Goal: Information Seeking & Learning: Learn about a topic

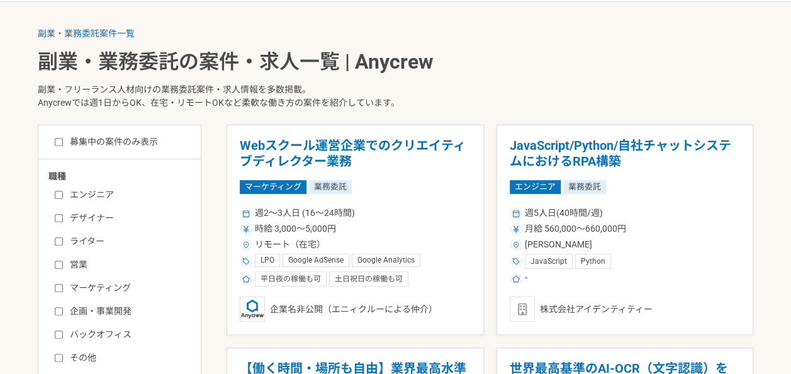
scroll to position [315, 0]
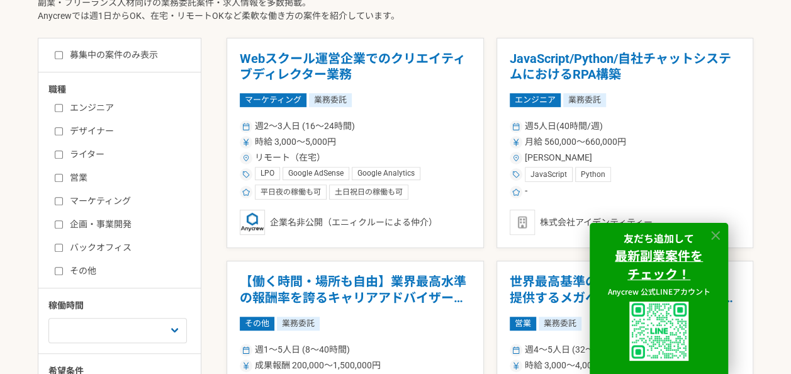
click at [716, 233] on icon at bounding box center [715, 235] width 9 height 9
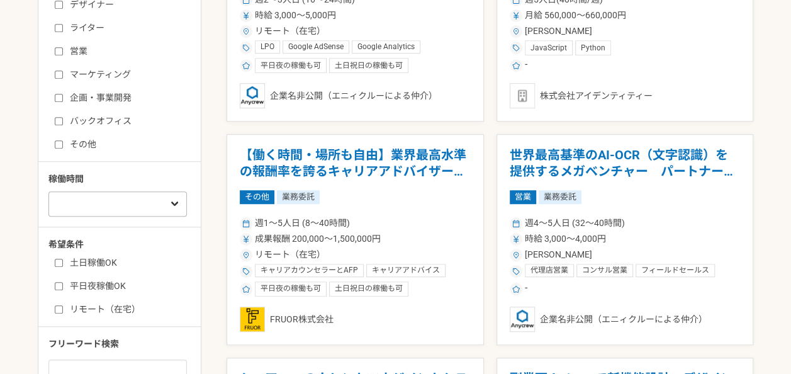
scroll to position [441, 0]
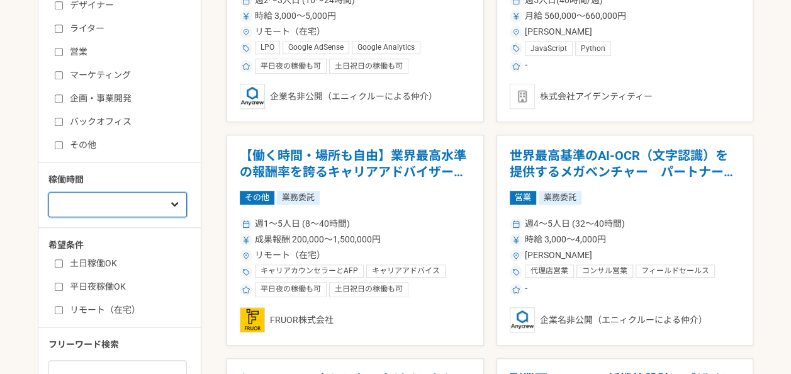
click at [164, 198] on select "週1人日（8時間）以下 週2人日（16時間）以下 週3人日（24時間）以下 週4人日（32時間）以下 週5人日（40時間）以下" at bounding box center [117, 204] width 138 height 25
select select "1"
click at [48, 192] on select "週1人日（8時間）以下 週2人日（16時間）以下 週3人日（24時間）以下 週4人日（32時間）以下 週5人日（40時間）以下" at bounding box center [117, 204] width 138 height 25
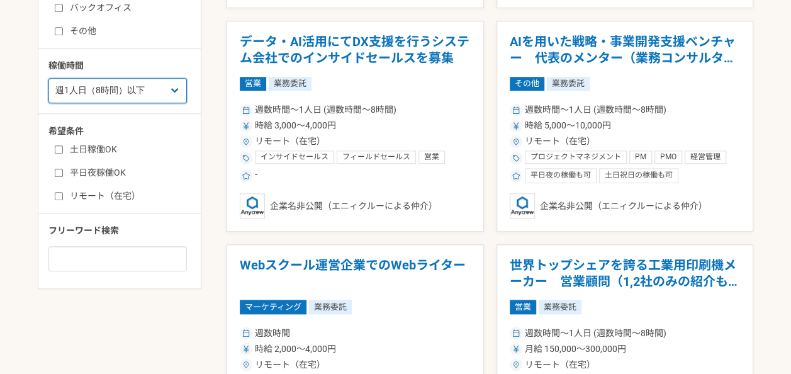
scroll to position [566, 0]
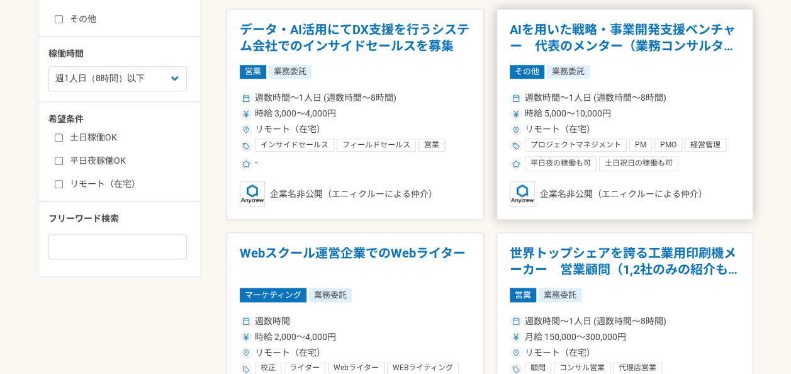
drag, startPoint x: 649, startPoint y: 39, endPoint x: 530, endPoint y: 44, distance: 119.7
click at [530, 44] on h1 "AIを用いた戦略・事業開発支援ベンチャー　代表のメンター（業務コンサルタント）" at bounding box center [625, 38] width 231 height 32
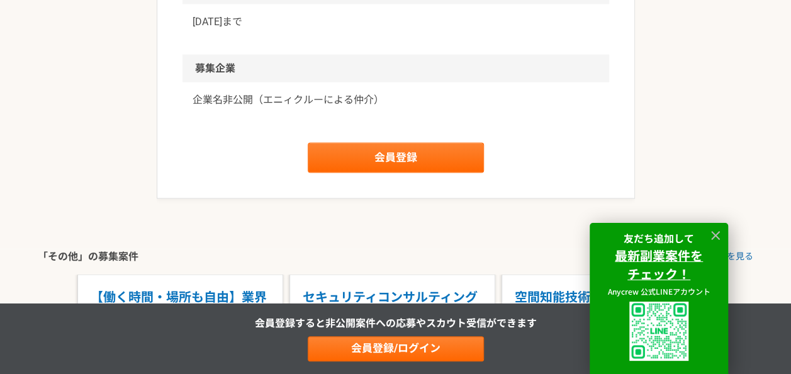
scroll to position [1259, 0]
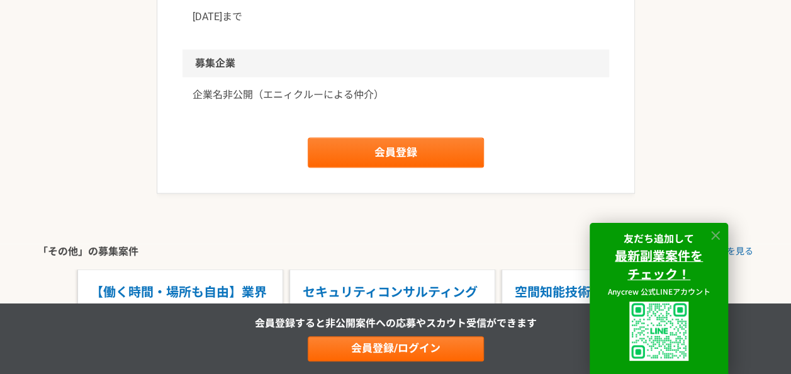
click at [716, 232] on icon at bounding box center [716, 235] width 14 height 14
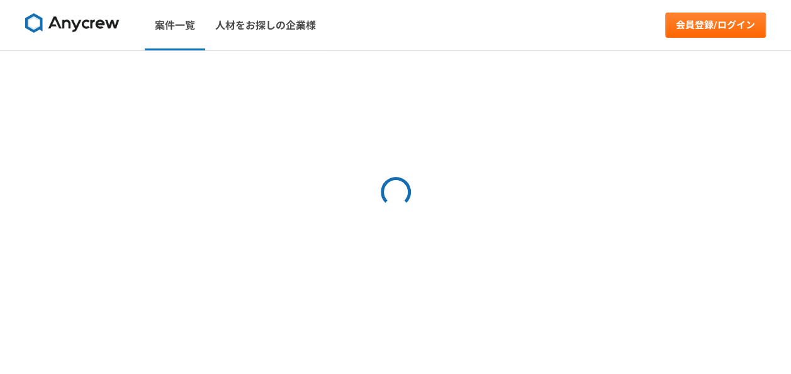
select select "1"
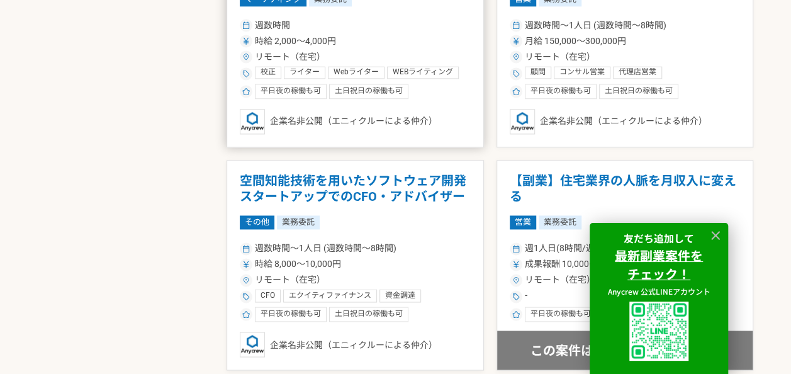
scroll to position [881, 0]
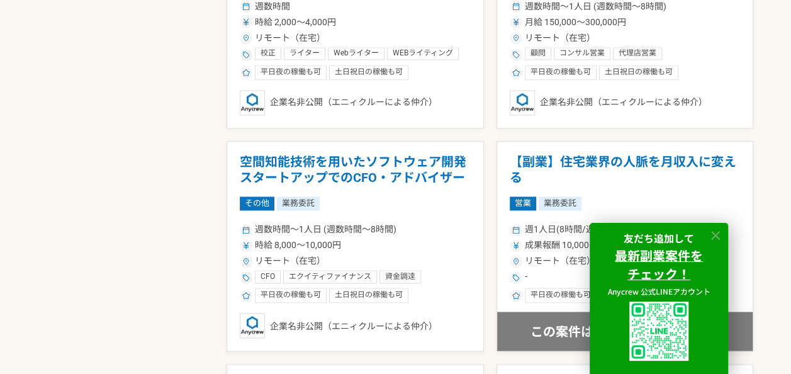
click at [709, 234] on icon at bounding box center [716, 235] width 14 height 14
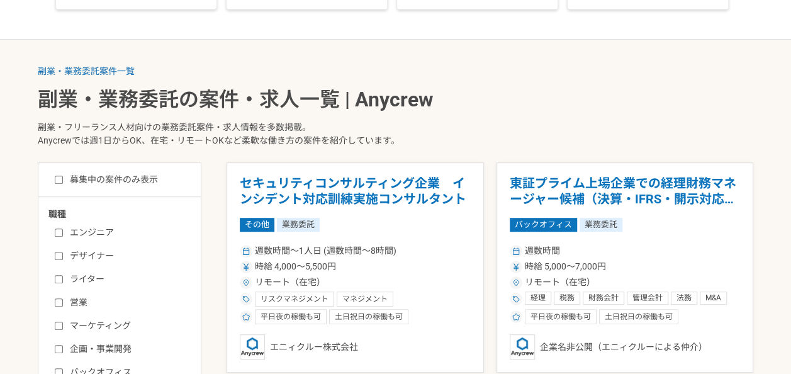
scroll to position [189, 0]
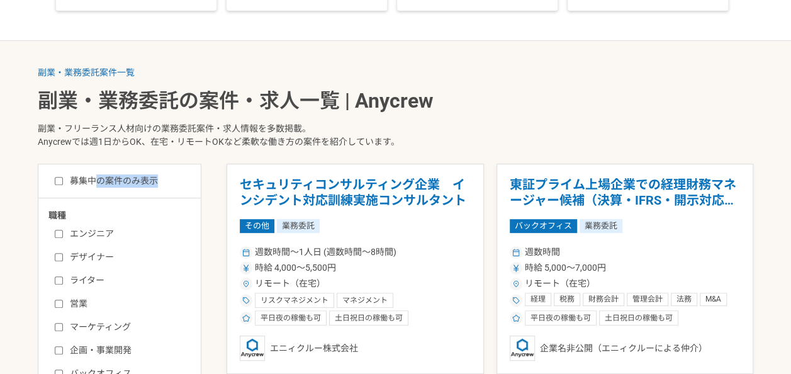
drag, startPoint x: 94, startPoint y: 188, endPoint x: 60, endPoint y: 181, distance: 34.6
click at [60, 181] on input "募集中の案件のみ表示" at bounding box center [59, 181] width 8 height 8
checkbox input "true"
